Goal: Transaction & Acquisition: Download file/media

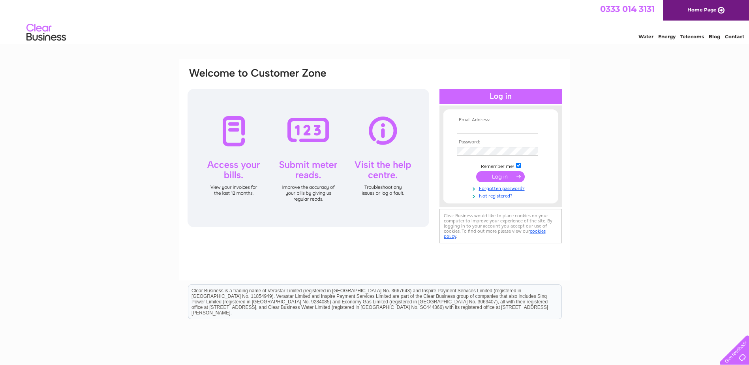
click at [484, 126] on input "text" at bounding box center [497, 129] width 81 height 9
paste input "[EMAIL_ADDRESS][DOMAIN_NAME]"
type input "[EMAIL_ADDRESS][DOMAIN_NAME]"
click at [489, 175] on input "submit" at bounding box center [500, 176] width 49 height 11
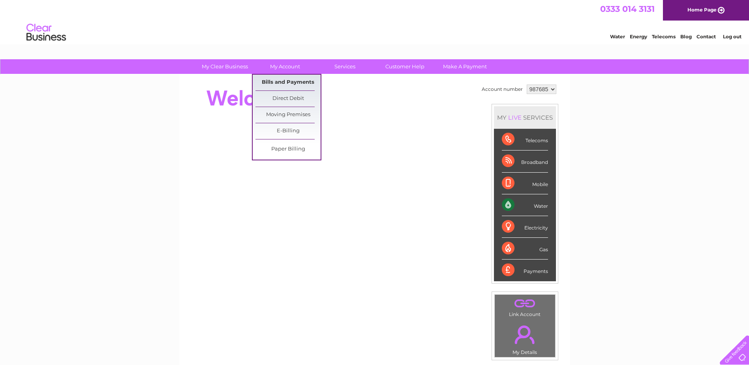
click at [281, 80] on link "Bills and Payments" at bounding box center [288, 83] width 65 height 16
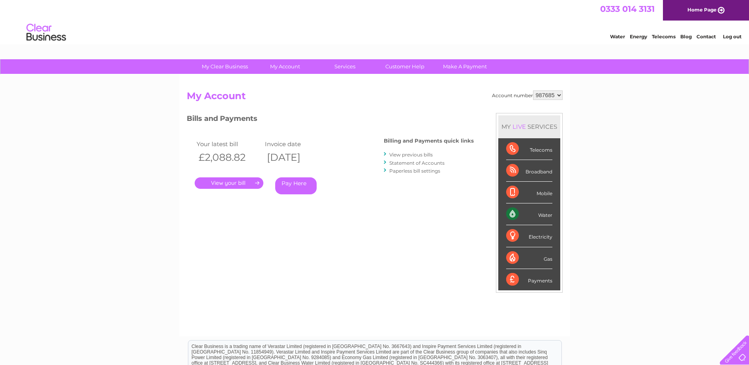
click at [418, 153] on link "View previous bills" at bounding box center [410, 155] width 43 height 6
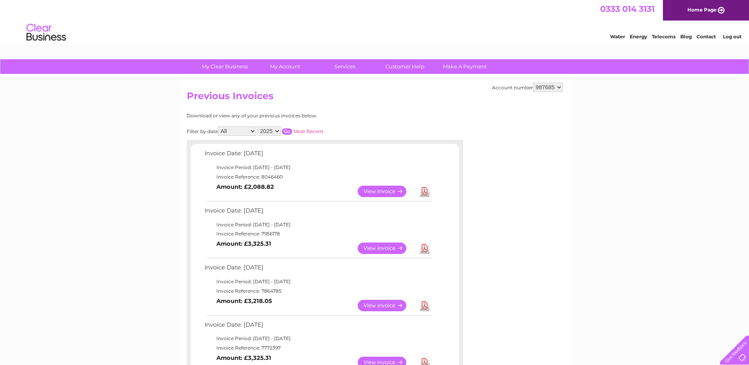
scroll to position [40, 0]
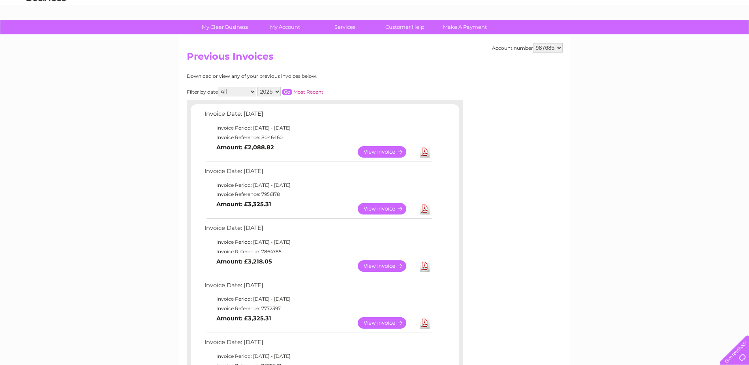
click at [425, 262] on link "Download" at bounding box center [425, 265] width 10 height 11
click at [425, 208] on link "Download" at bounding box center [425, 208] width 10 height 11
click at [427, 154] on link "Download" at bounding box center [425, 151] width 10 height 11
click at [247, 130] on td "Invoice Period: [DATE] - [DATE]" at bounding box center [318, 127] width 231 height 9
click at [228, 110] on td "Invoice Date: [DATE]" at bounding box center [318, 116] width 231 height 15
